Goal: Use online tool/utility: Utilize a website feature to perform a specific function

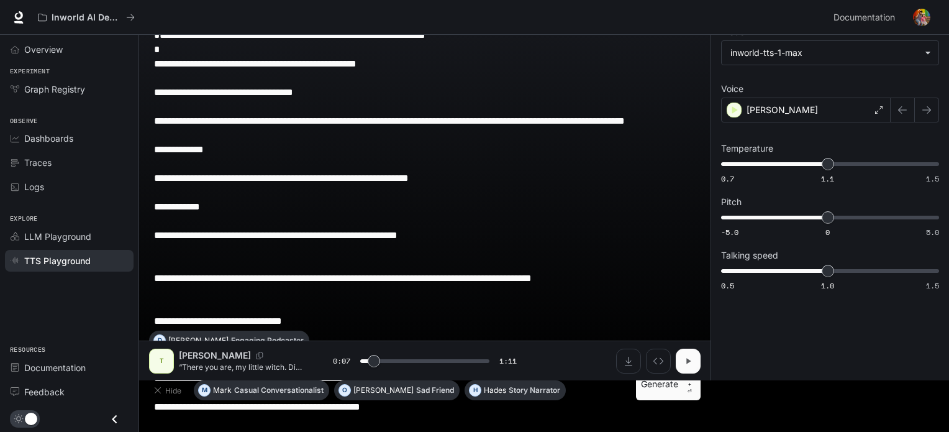
click at [680, 359] on button "button" at bounding box center [688, 361] width 25 height 25
click at [696, 352] on button "button" at bounding box center [688, 361] width 25 height 25
click at [867, 380] on html "**********" at bounding box center [474, 164] width 949 height 432
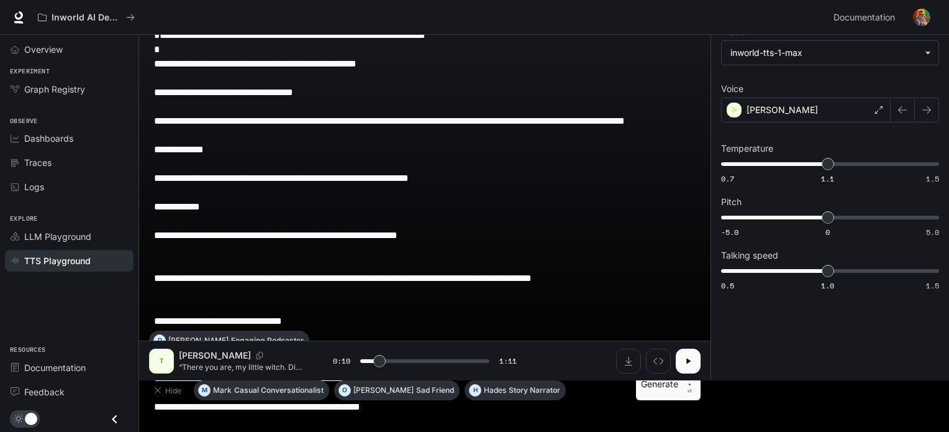
click at [690, 360] on icon "button" at bounding box center [689, 361] width 4 height 6
click at [690, 360] on icon "button" at bounding box center [688, 361] width 5 height 6
click at [878, 109] on icon at bounding box center [878, 109] width 7 height 7
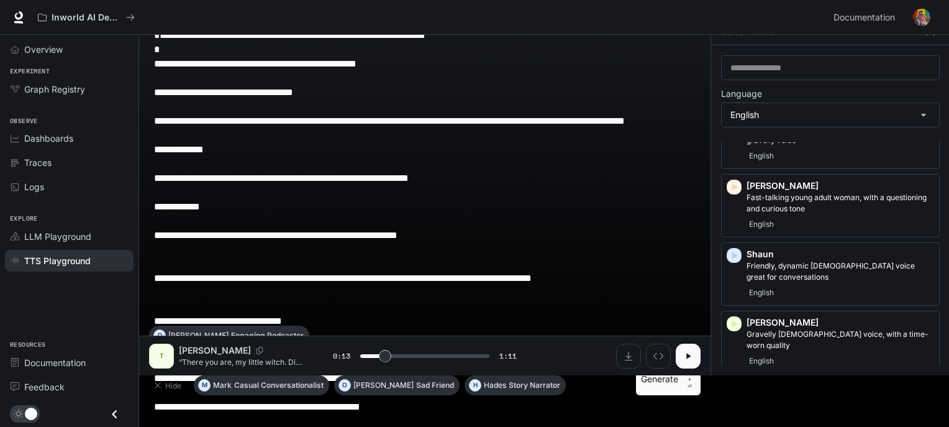
scroll to position [987, 0]
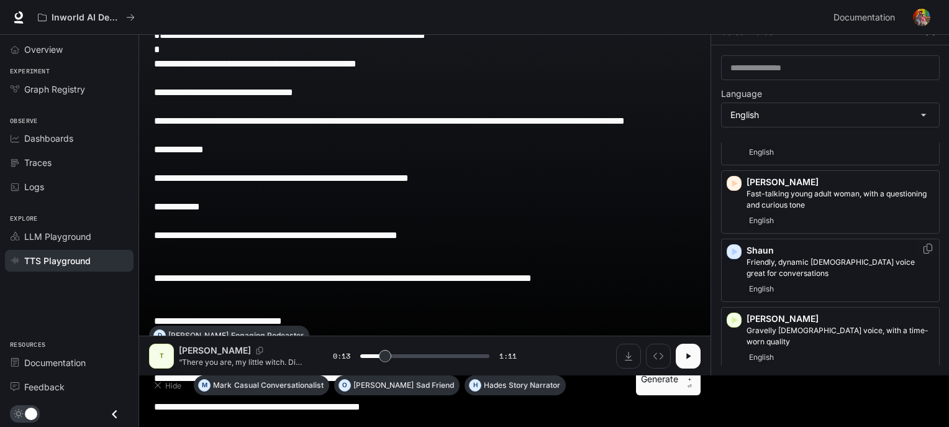
click at [841, 253] on div "[PERSON_NAME], dynamic [DEMOGRAPHIC_DATA] voice great for conversations English" at bounding box center [841, 270] width 188 height 52
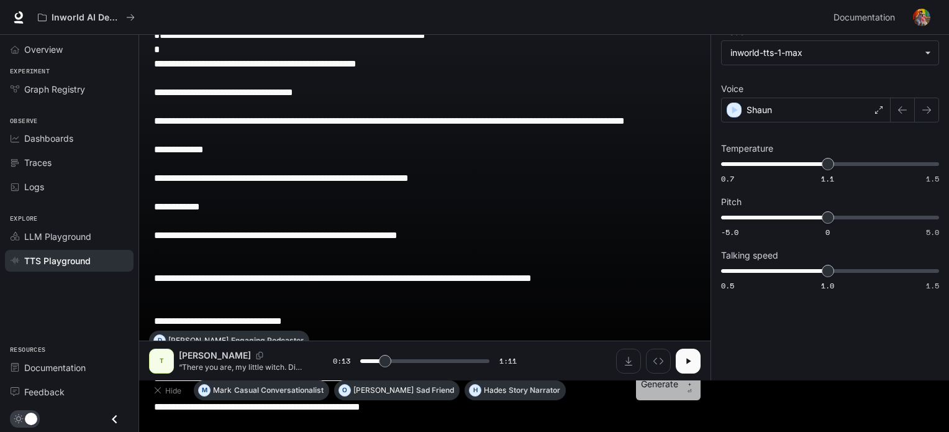
click at [669, 385] on button "Generate CTRL + ⏎" at bounding box center [668, 384] width 65 height 32
click at [688, 360] on icon "button" at bounding box center [688, 361] width 10 height 10
click at [880, 109] on icon at bounding box center [878, 109] width 7 height 7
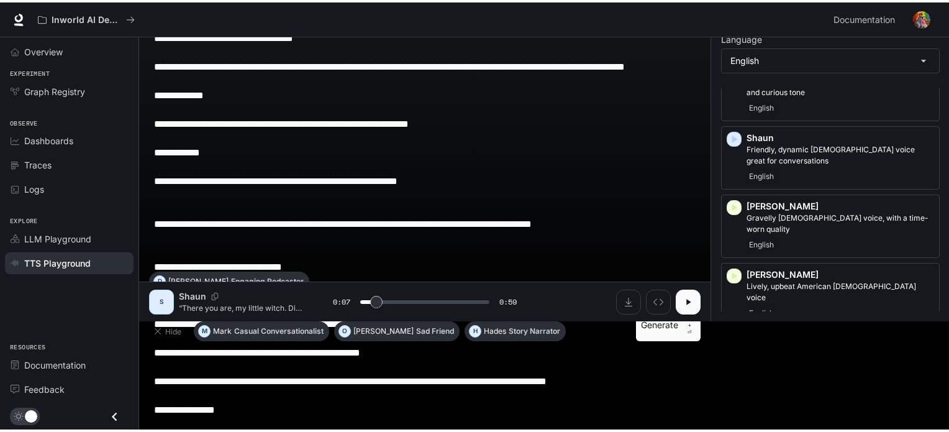
scroll to position [1062, 0]
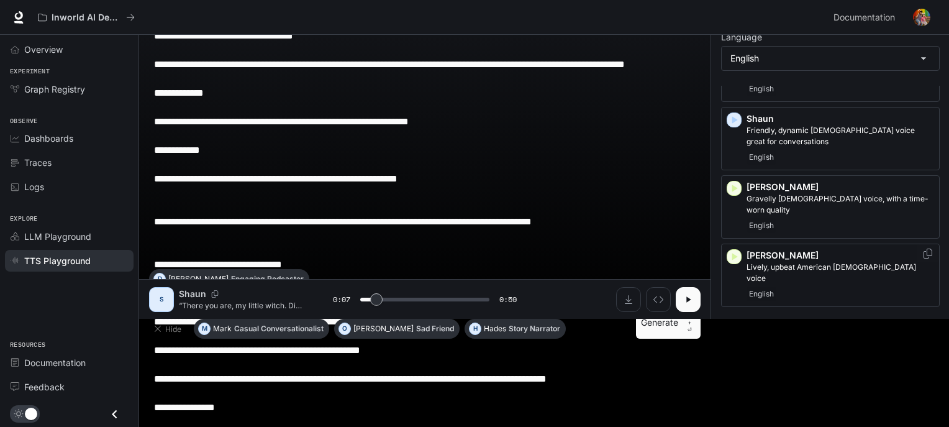
click at [768, 249] on p "[PERSON_NAME]" at bounding box center [841, 255] width 188 height 12
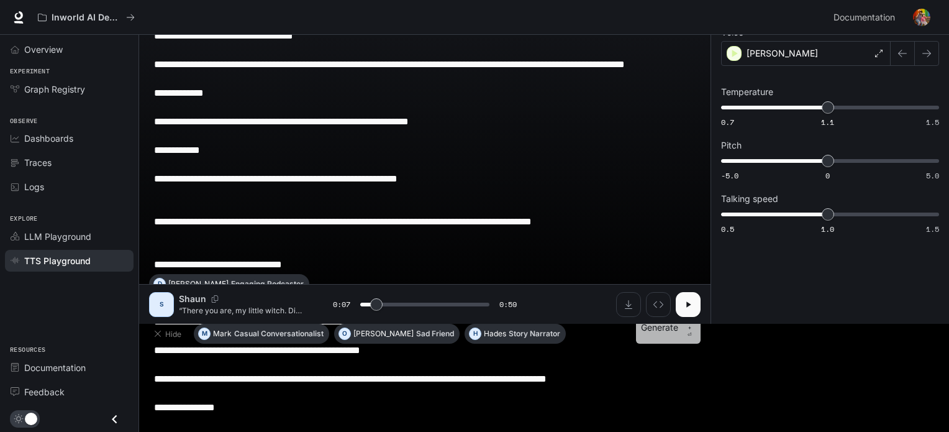
click at [673, 328] on button "Generate CTRL + ⏎" at bounding box center [668, 327] width 65 height 32
click at [683, 304] on icon "button" at bounding box center [688, 304] width 10 height 10
type input "***"
